Goal: Find specific page/section: Find specific page/section

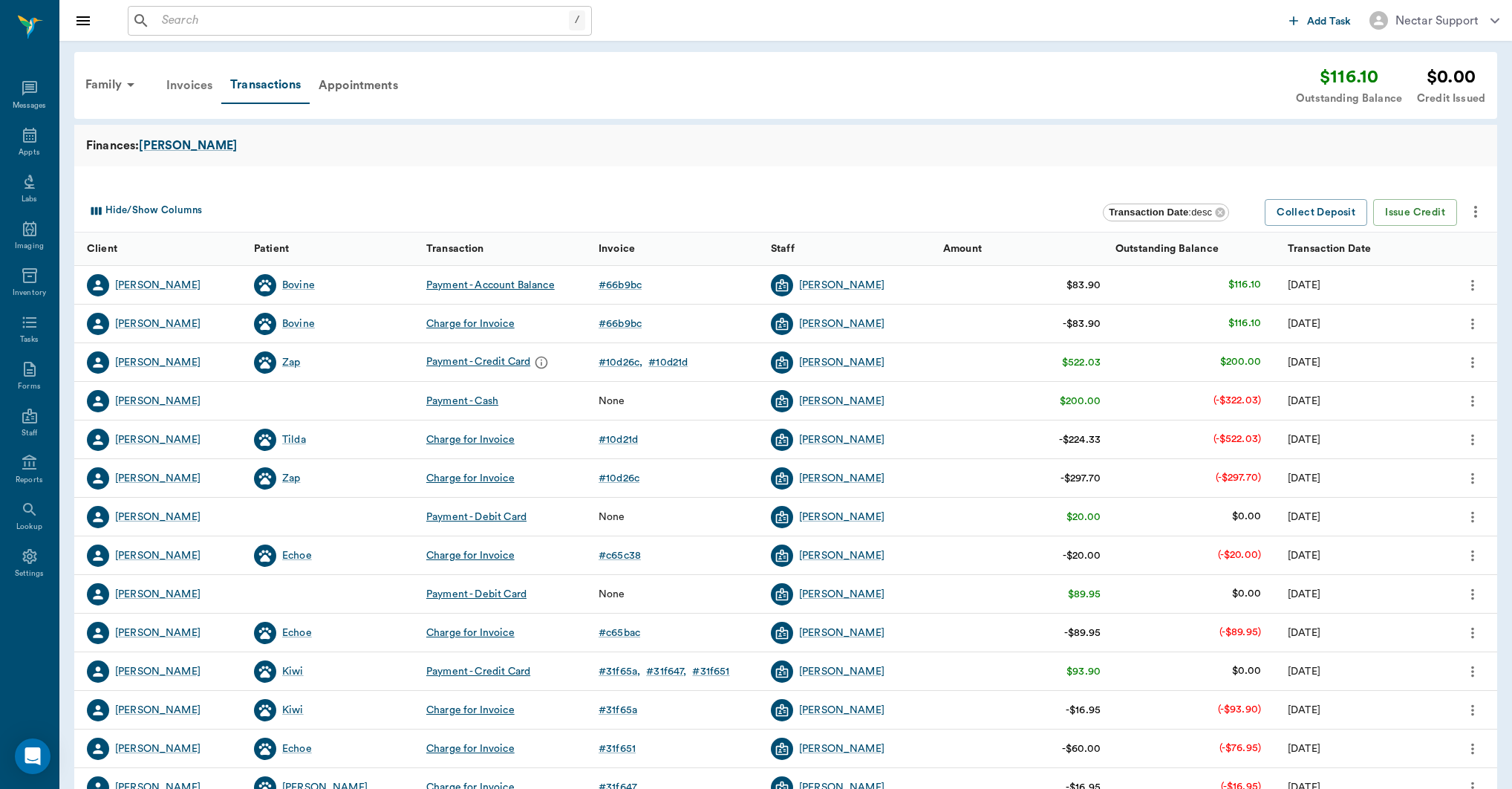
click at [200, 91] on div "Invoices" at bounding box center [189, 85] width 64 height 35
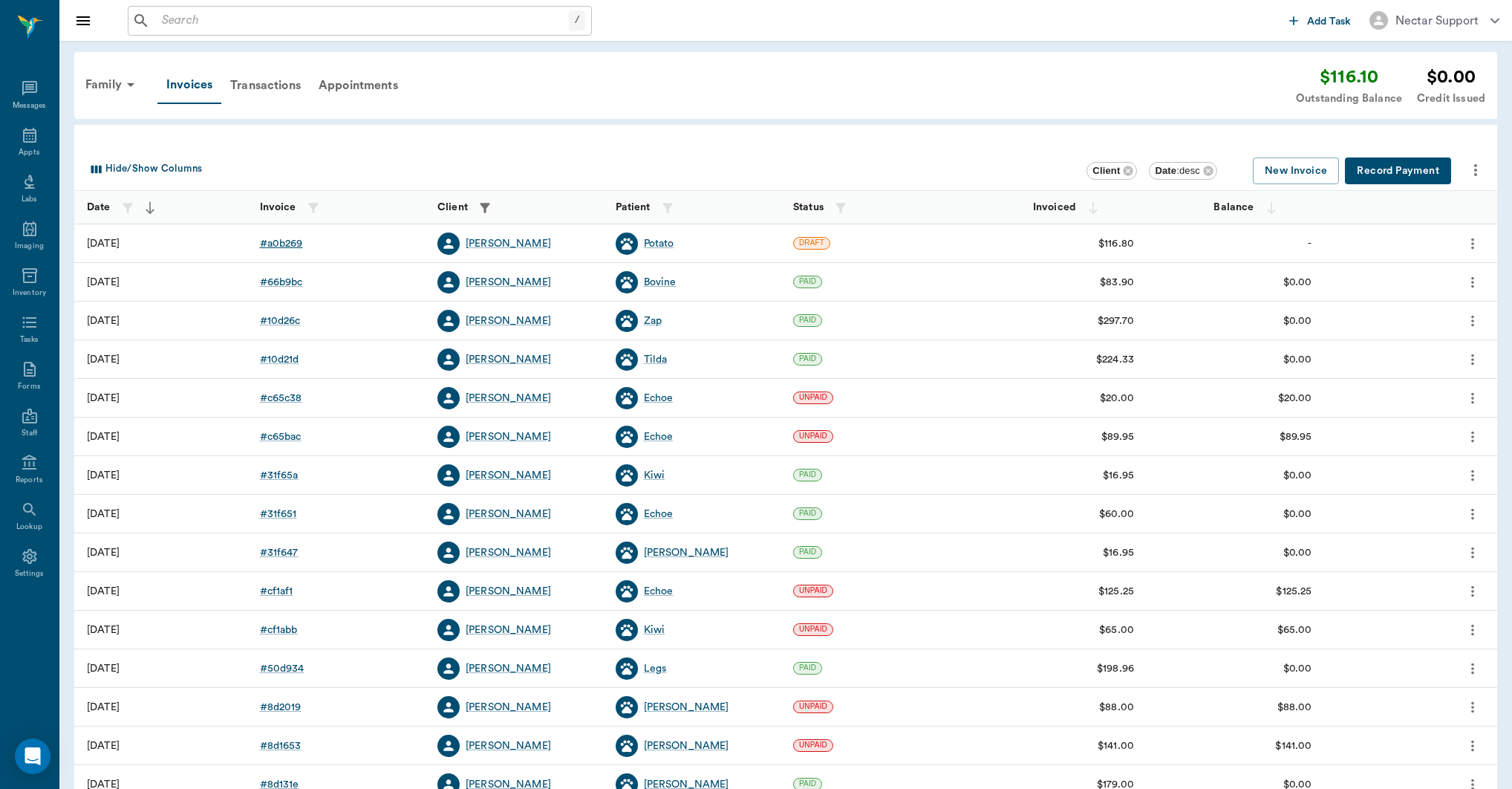
click at [294, 241] on div "# a0b269" at bounding box center [281, 243] width 43 height 15
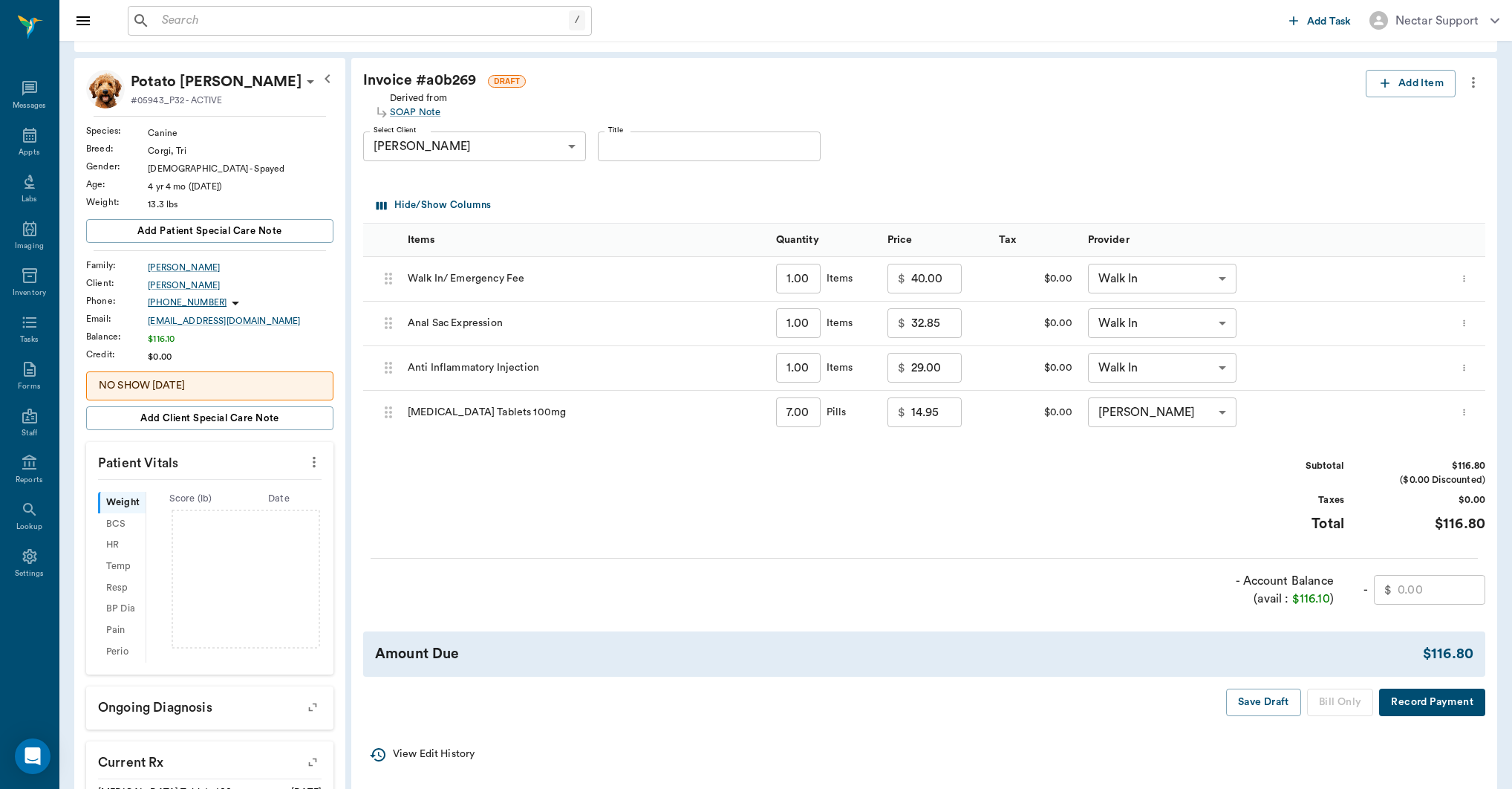
scroll to position [51, 0]
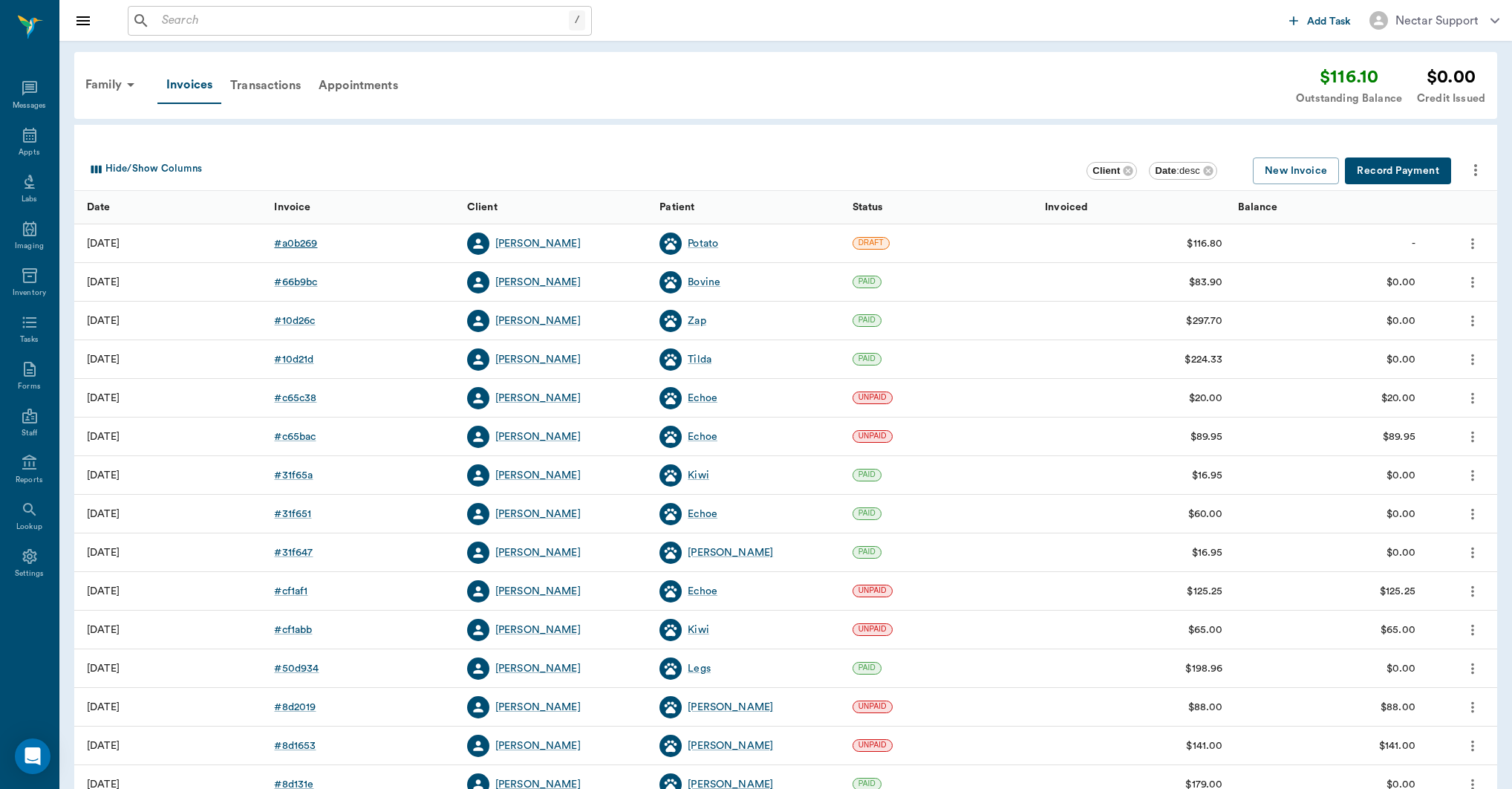
click at [288, 245] on div "# a0b269" at bounding box center [295, 243] width 43 height 15
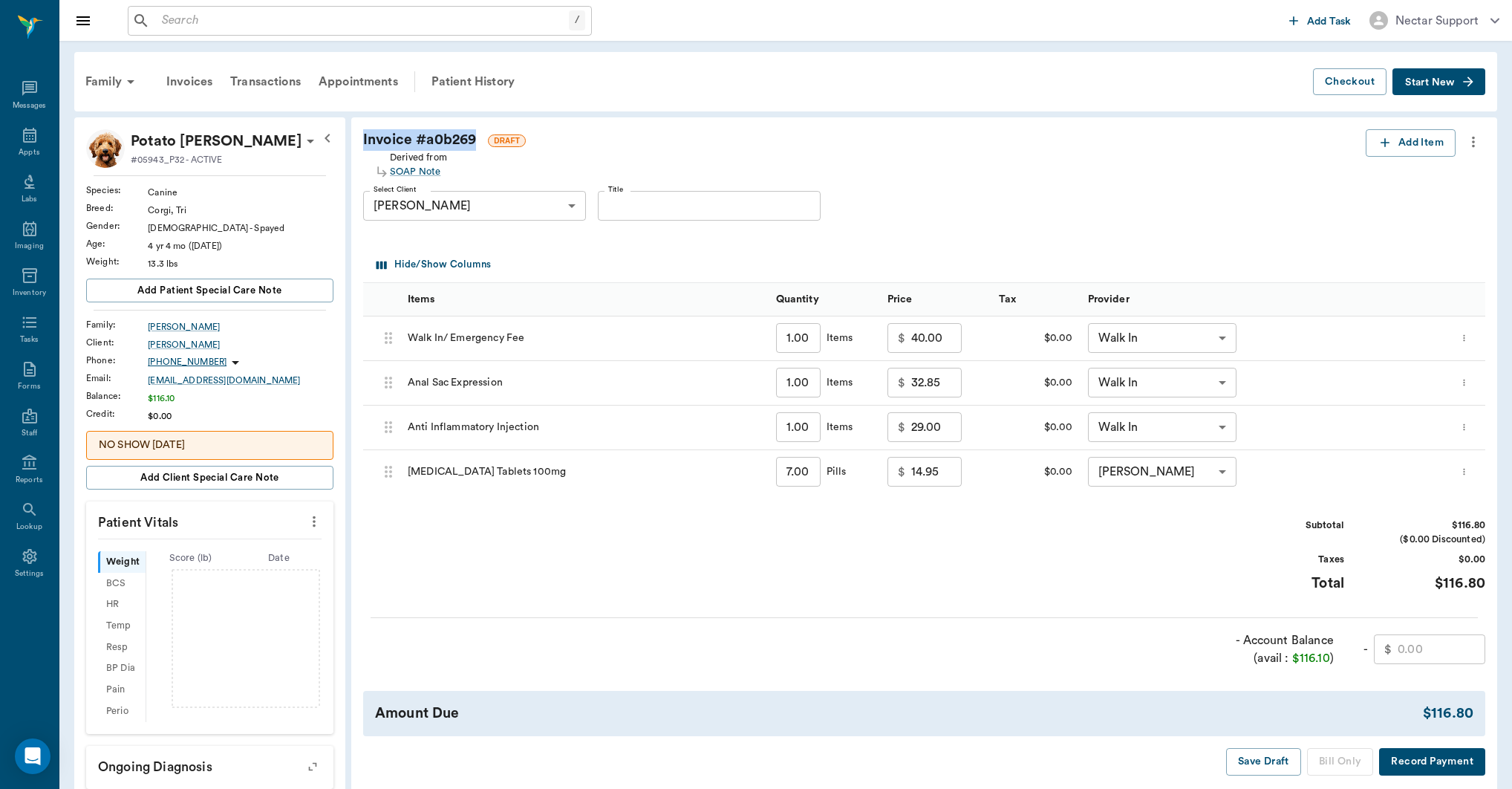
drag, startPoint x: 363, startPoint y: 139, endPoint x: 477, endPoint y: 142, distance: 114.0
click at [477, 142] on div "Invoice # a0b269 DRAFT Derived from SOAP Note Add Item Select Client [PERSON_NA…" at bounding box center [924, 453] width 1146 height 671
copy div "Invoice # a0b269"
click at [270, 79] on div "Transactions" at bounding box center [265, 81] width 88 height 35
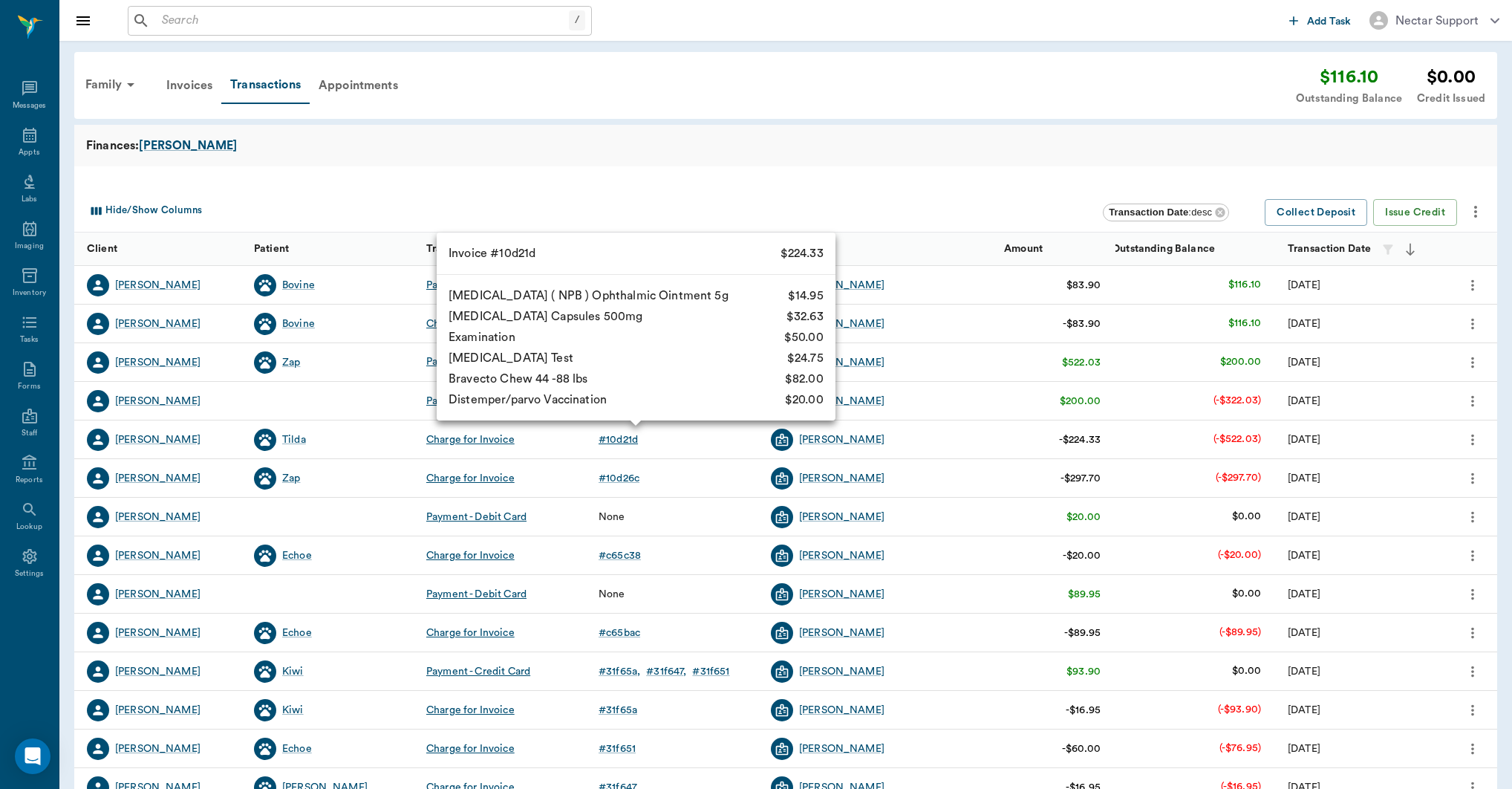
click at [615, 442] on div "# 10d21d" at bounding box center [619, 439] width 39 height 15
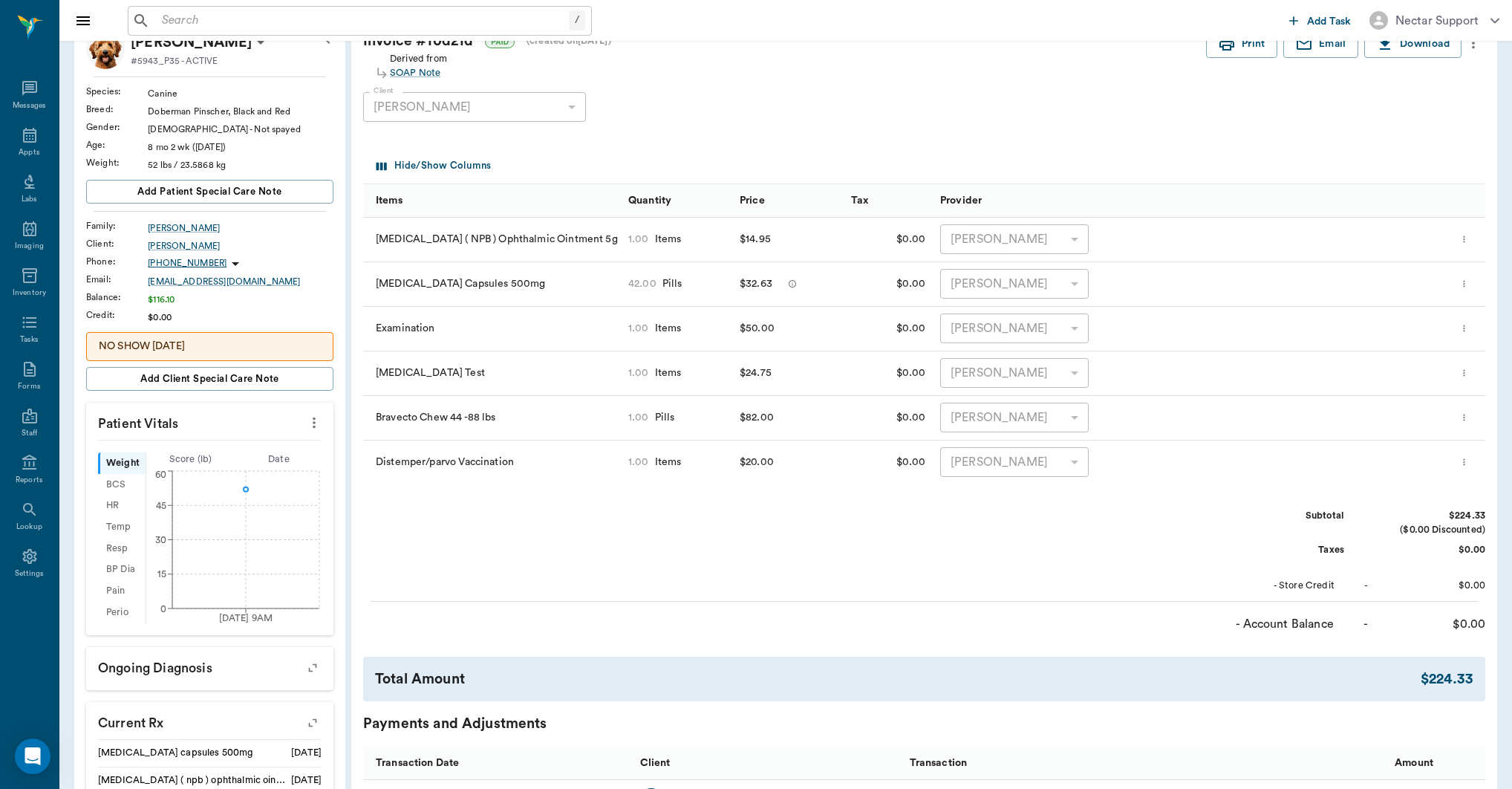
scroll to position [351, 0]
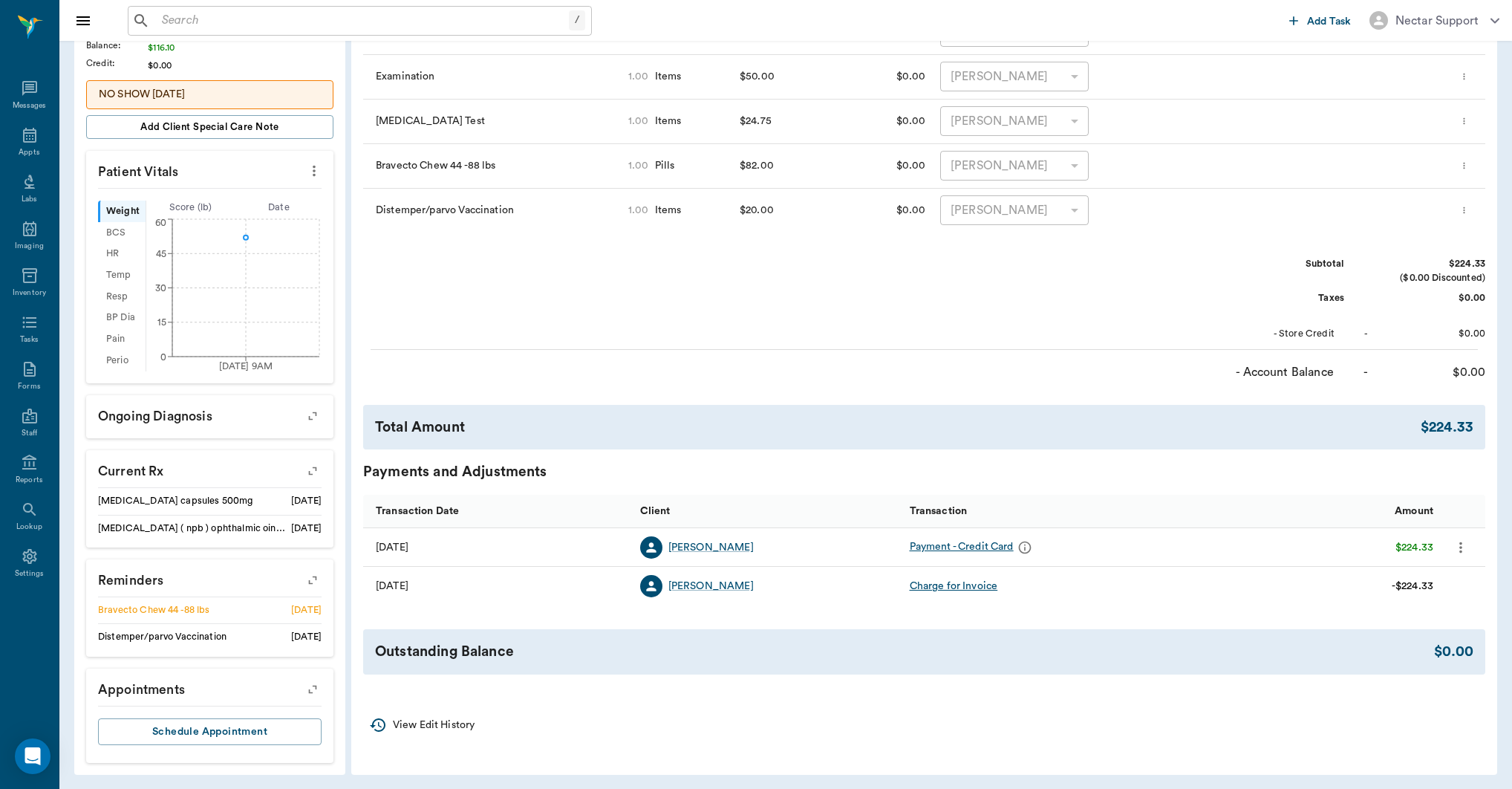
click at [1025, 548] on icon "message" at bounding box center [1024, 548] width 15 height 15
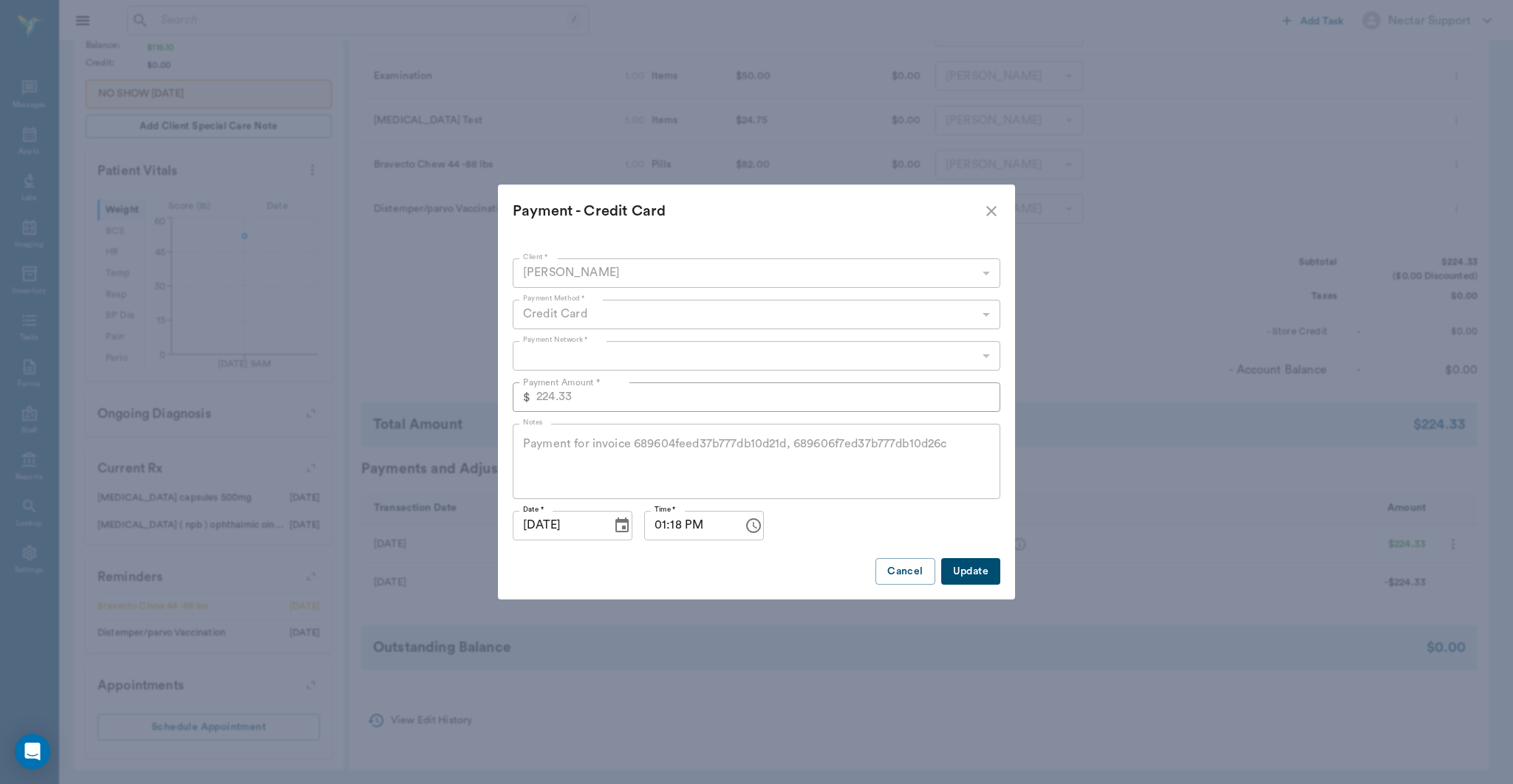
click at [995, 214] on icon "close" at bounding box center [991, 211] width 11 height 11
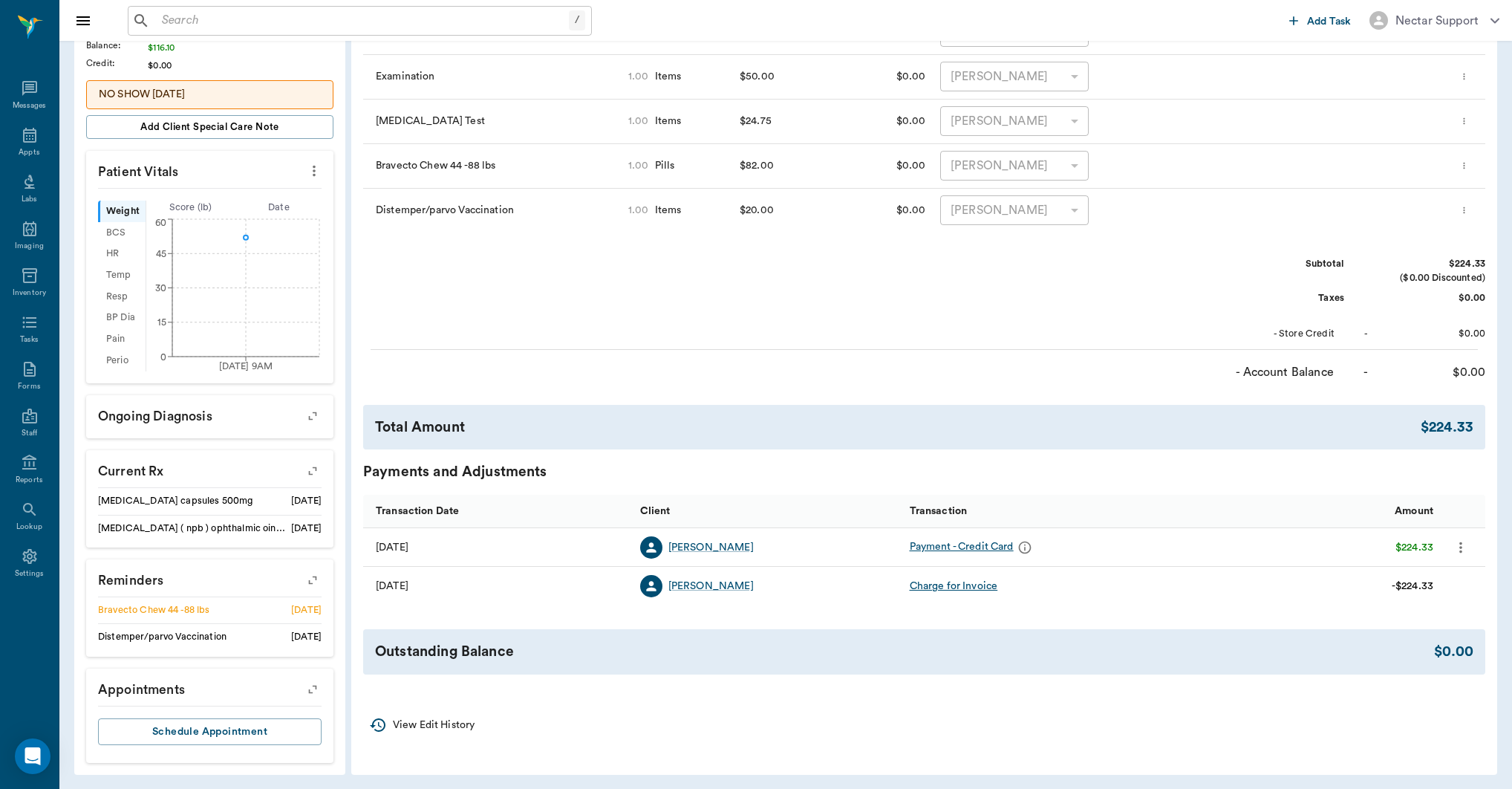
click at [953, 549] on div "Payment - Credit Card" at bounding box center [972, 548] width 126 height 22
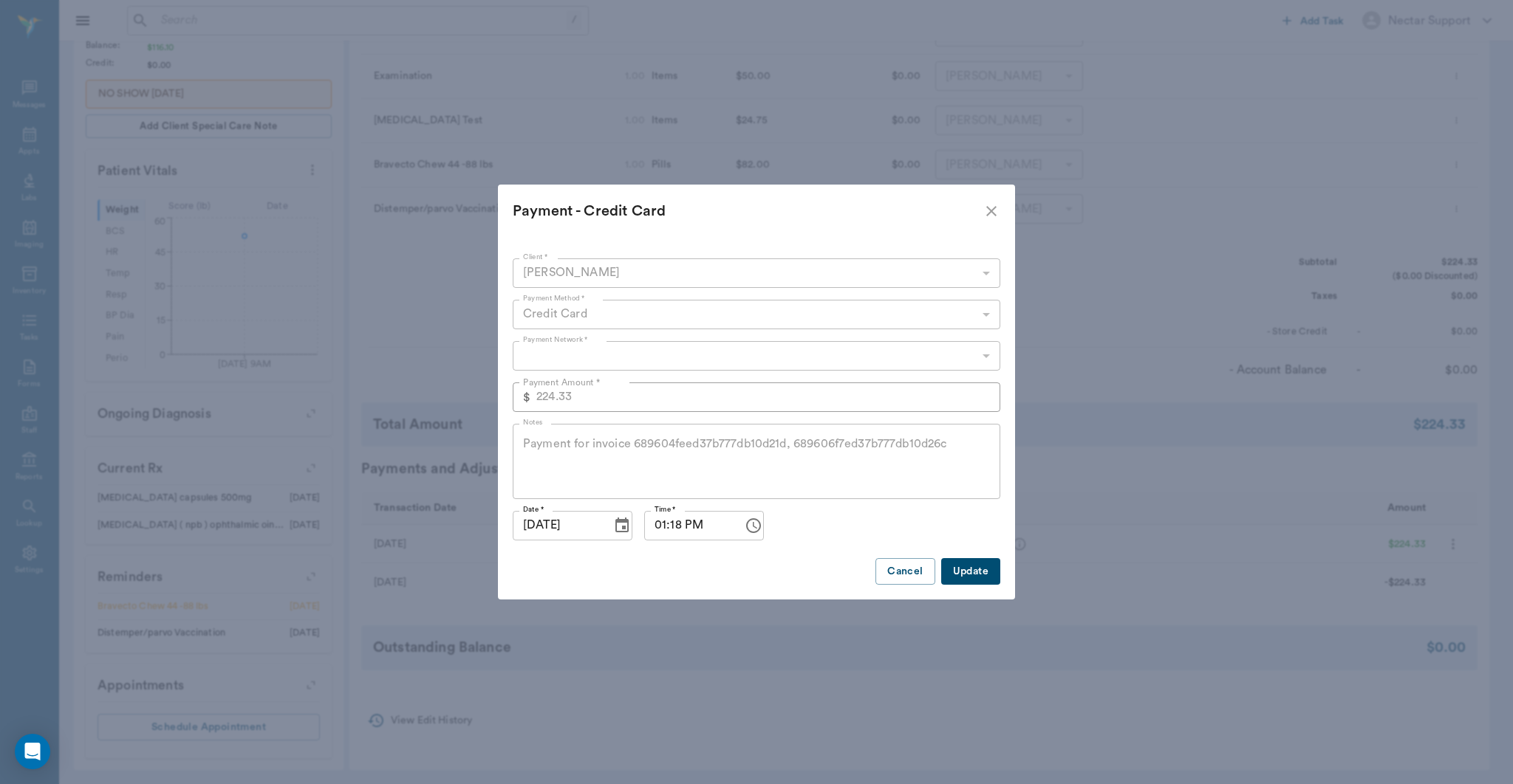
click at [983, 211] on icon "close" at bounding box center [991, 211] width 17 height 17
